Goal: Information Seeking & Learning: Learn about a topic

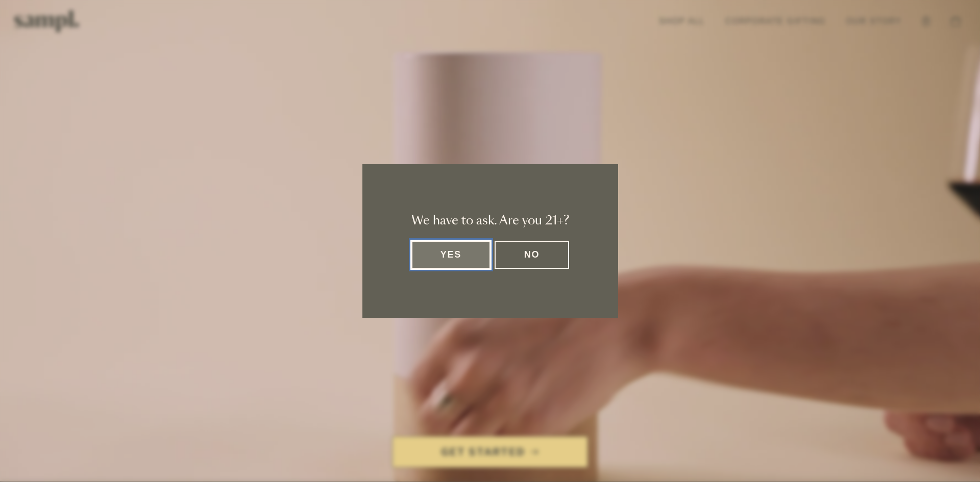
click at [430, 252] on button "Yes" at bounding box center [452, 255] width 80 height 28
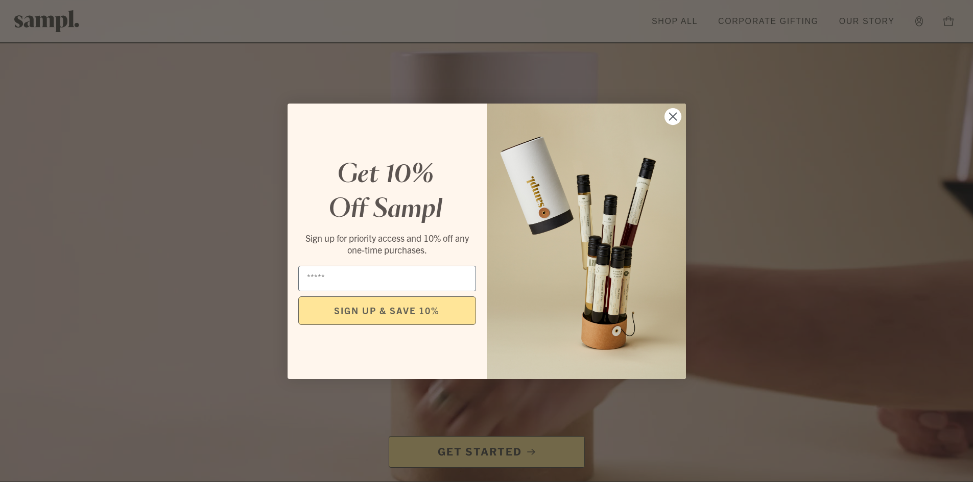
click at [671, 119] on circle "Close dialog" at bounding box center [672, 116] width 17 height 17
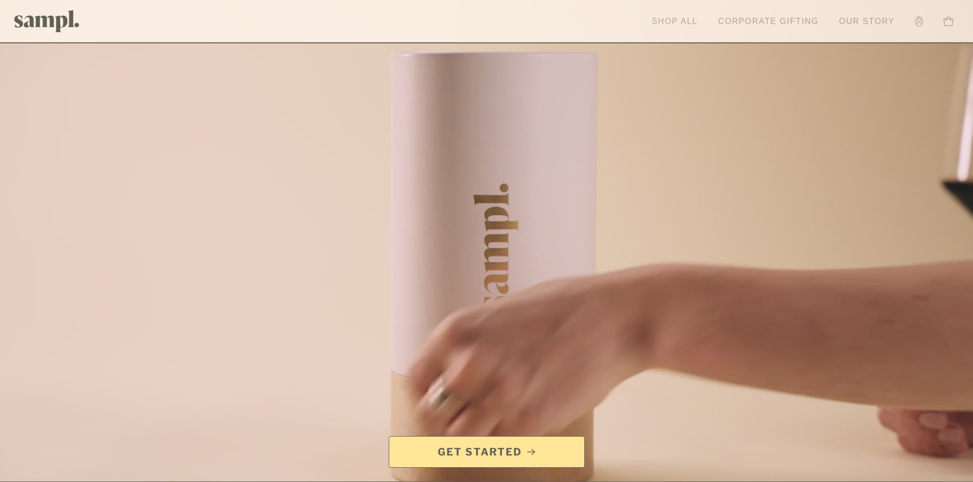
click at [676, 19] on link "Shop All" at bounding box center [674, 21] width 56 height 22
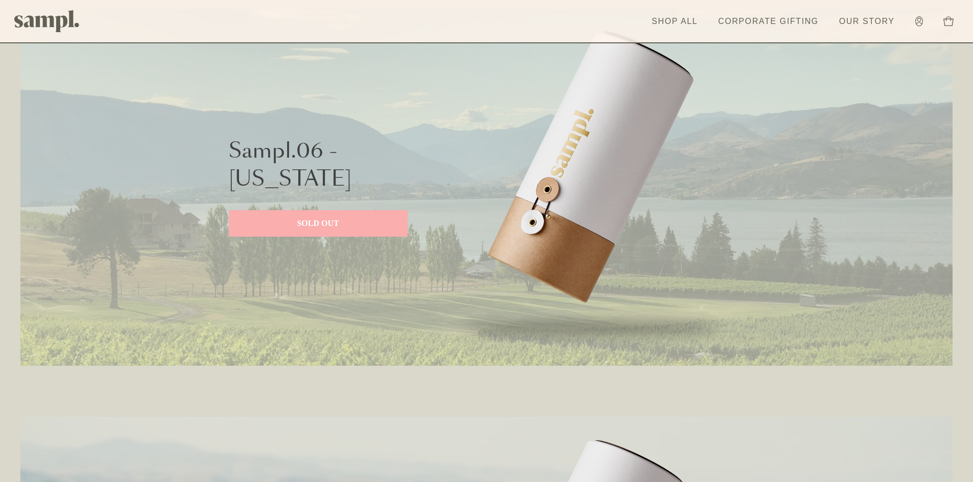
scroll to position [562, 0]
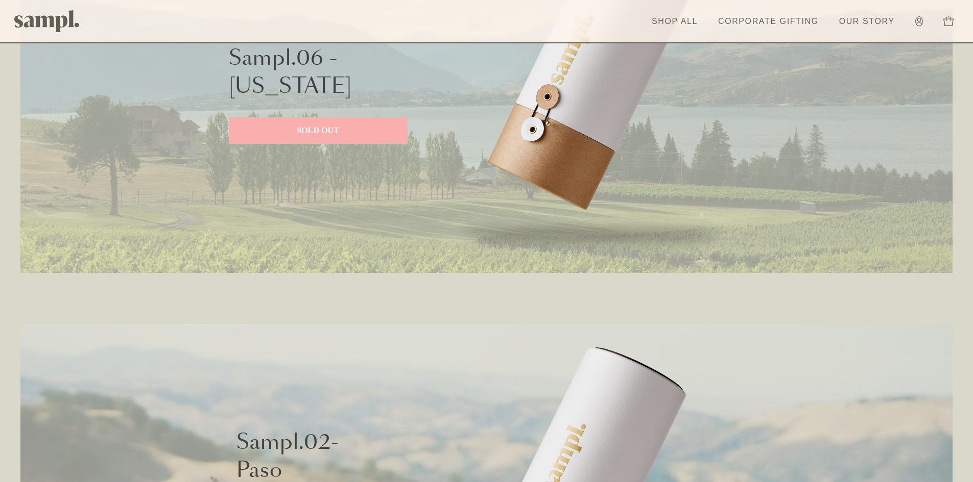
click at [357, 114] on div "Sampl.06 - Washington SOLD OUT" at bounding box center [318, 94] width 179 height 357
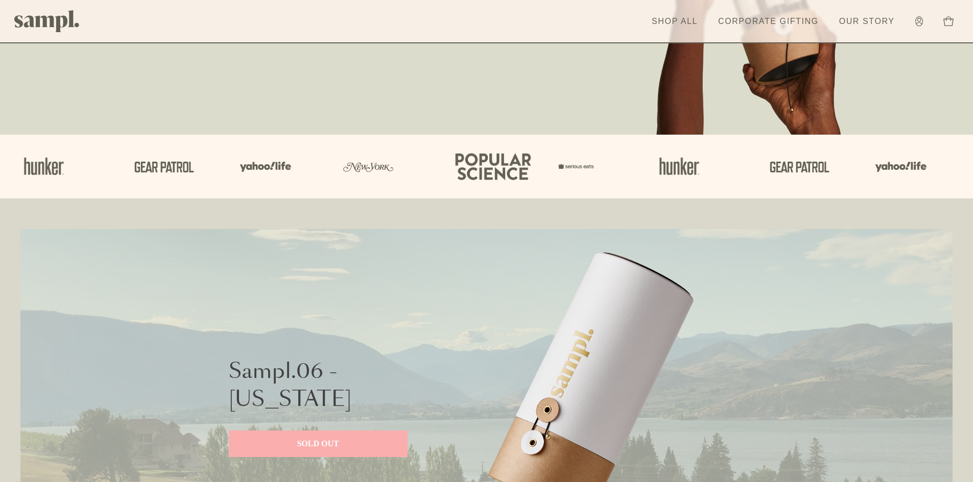
scroll to position [408, 0]
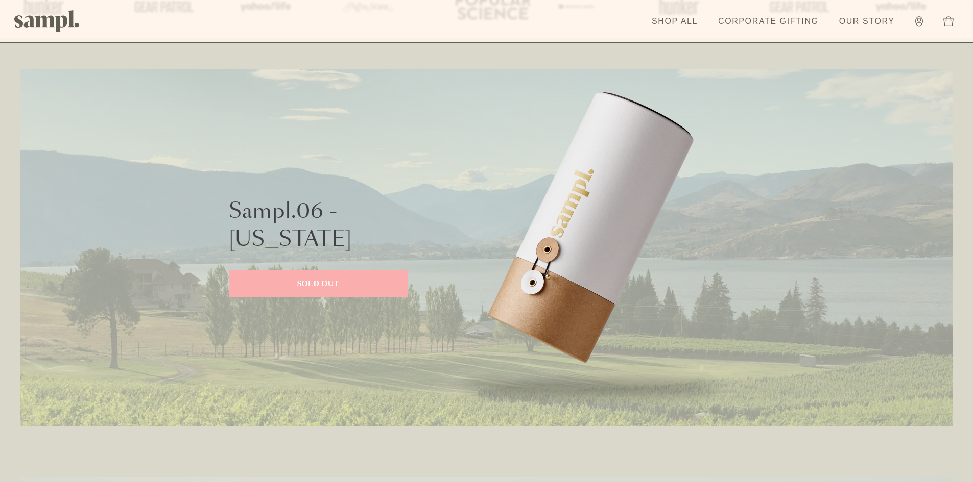
click at [287, 277] on link "SOLD OUT" at bounding box center [318, 284] width 179 height 27
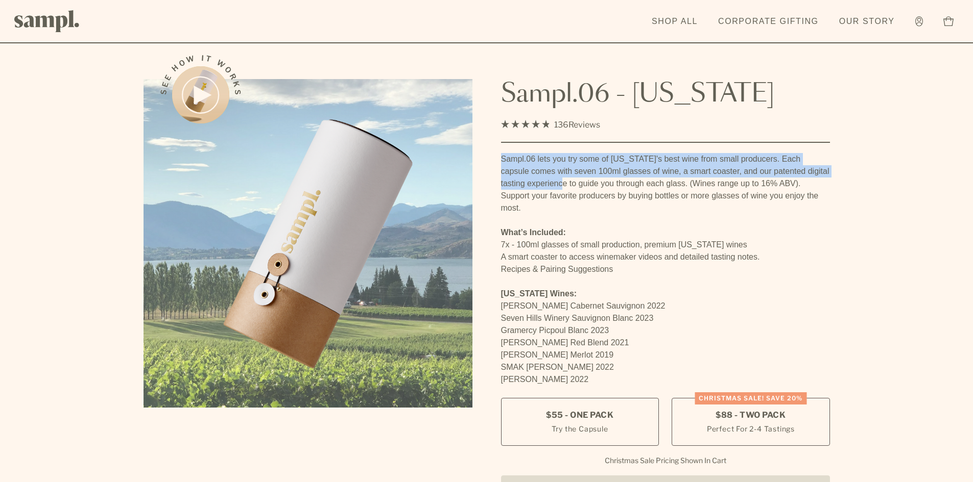
drag, startPoint x: 502, startPoint y: 155, endPoint x: 543, endPoint y: 184, distance: 50.6
click at [543, 183] on p "Sampl.06 lets you try some of [US_STATE]'s best wine from small producers. Each…" at bounding box center [665, 183] width 329 height 61
click at [543, 184] on p "Sampl.06 lets you try some of [US_STATE]'s best wine from small producers. Each…" at bounding box center [665, 183] width 329 height 61
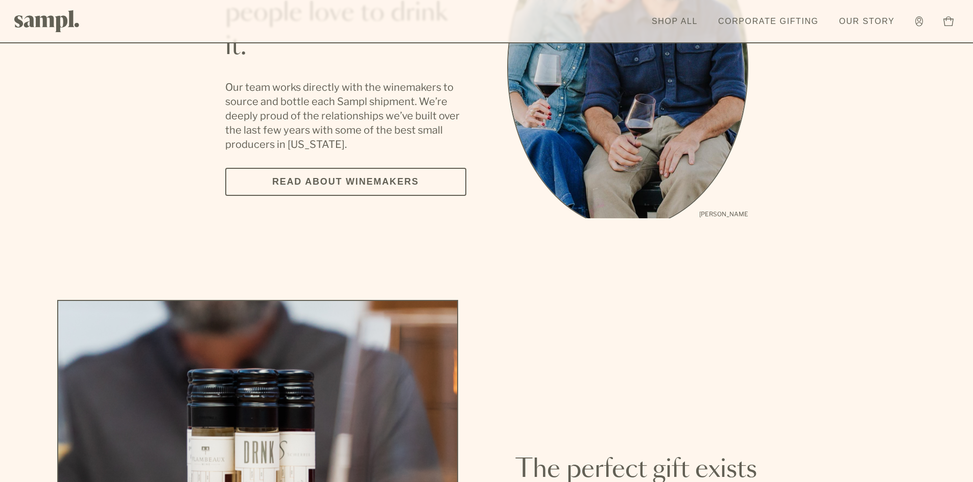
scroll to position [2502, 0]
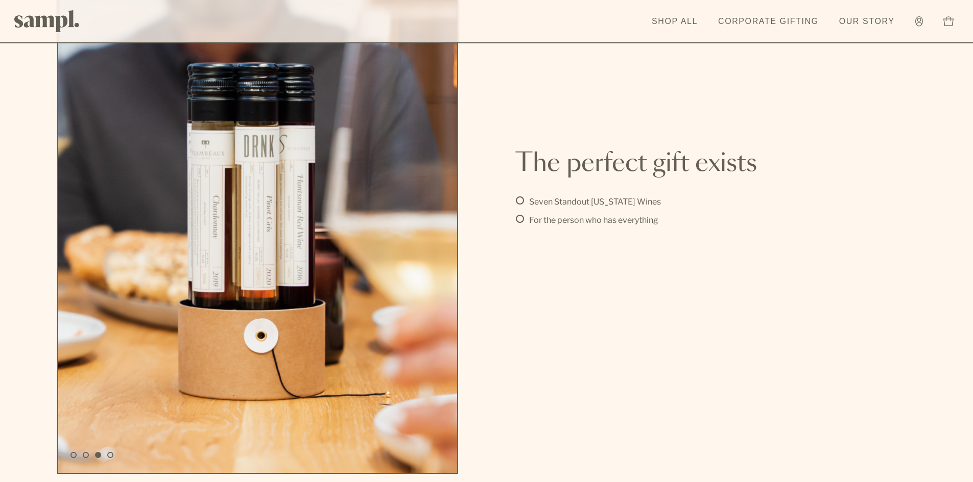
drag, startPoint x: 668, startPoint y: 246, endPoint x: 669, endPoint y: 239, distance: 7.2
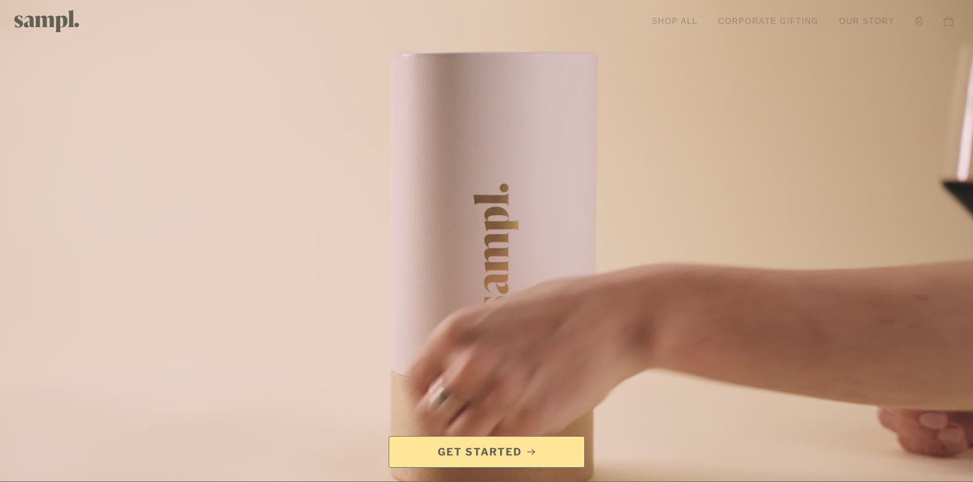
click at [777, 18] on link "Corporate Gifting" at bounding box center [768, 21] width 111 height 22
